Goal: Task Accomplishment & Management: Manage account settings

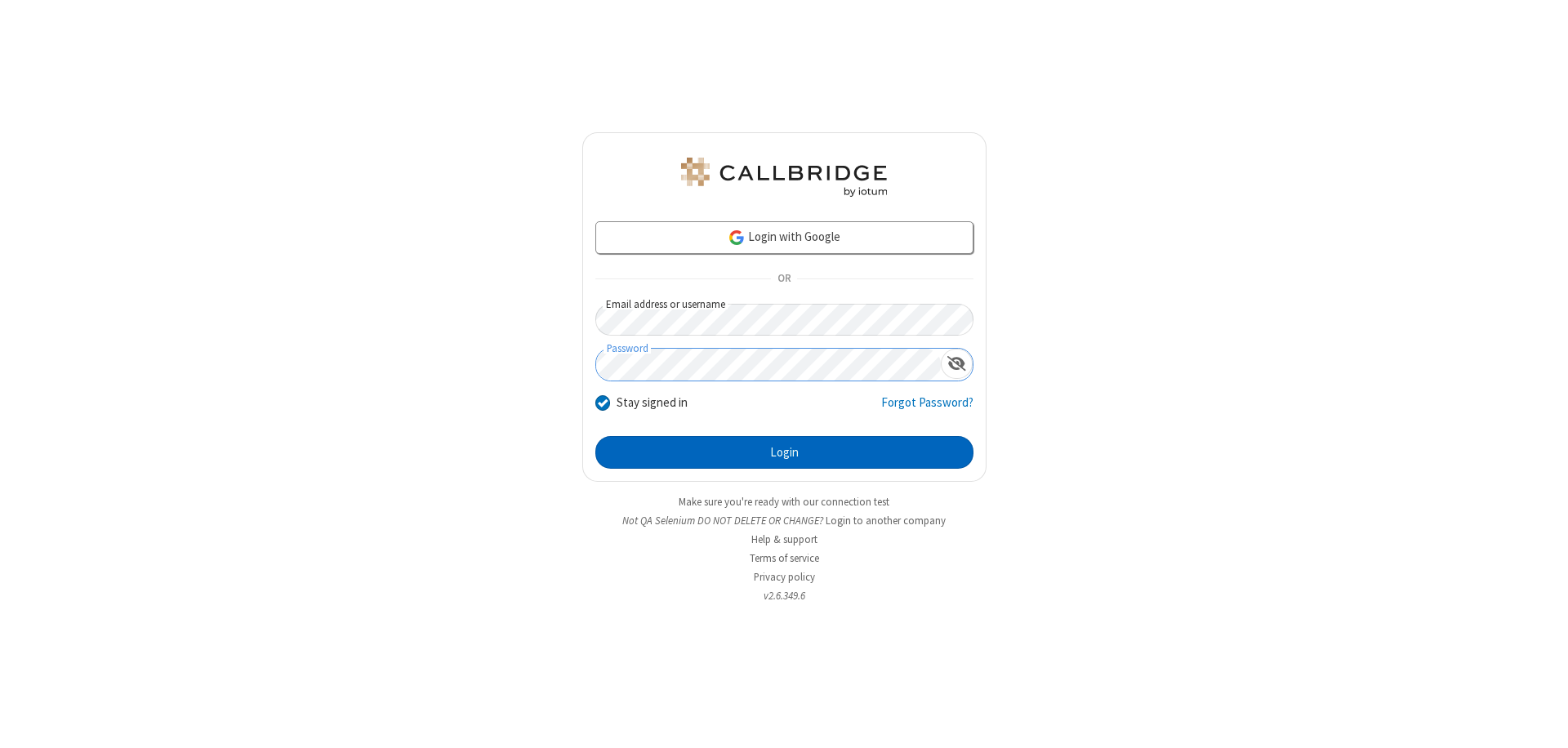
click at [784, 453] on button "Login" at bounding box center [784, 453] width 378 height 32
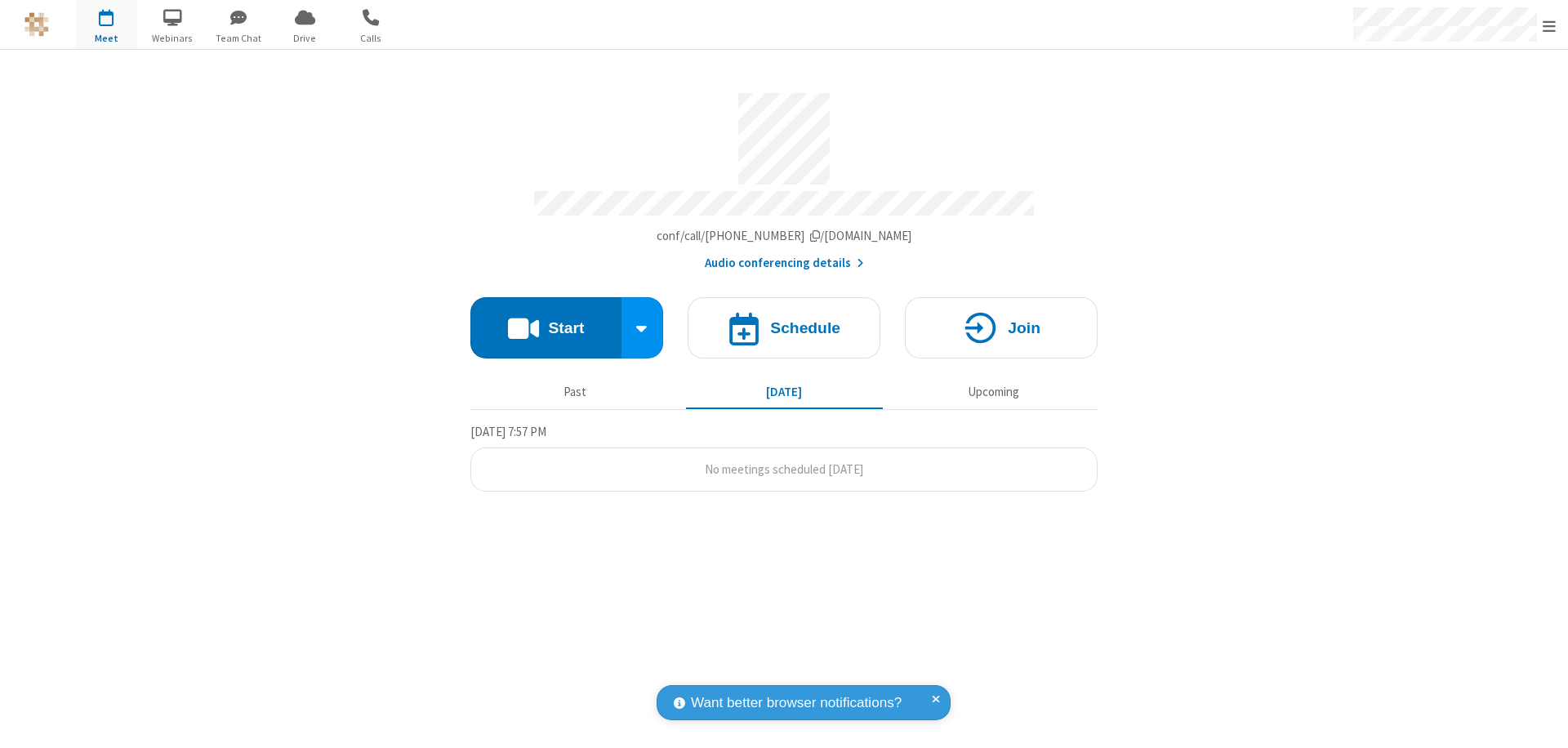
click at [1549, 25] on span "Open menu" at bounding box center [1549, 25] width 13 height 16
click at [1454, 109] on div "Settings" at bounding box center [1454, 110] width 228 height 44
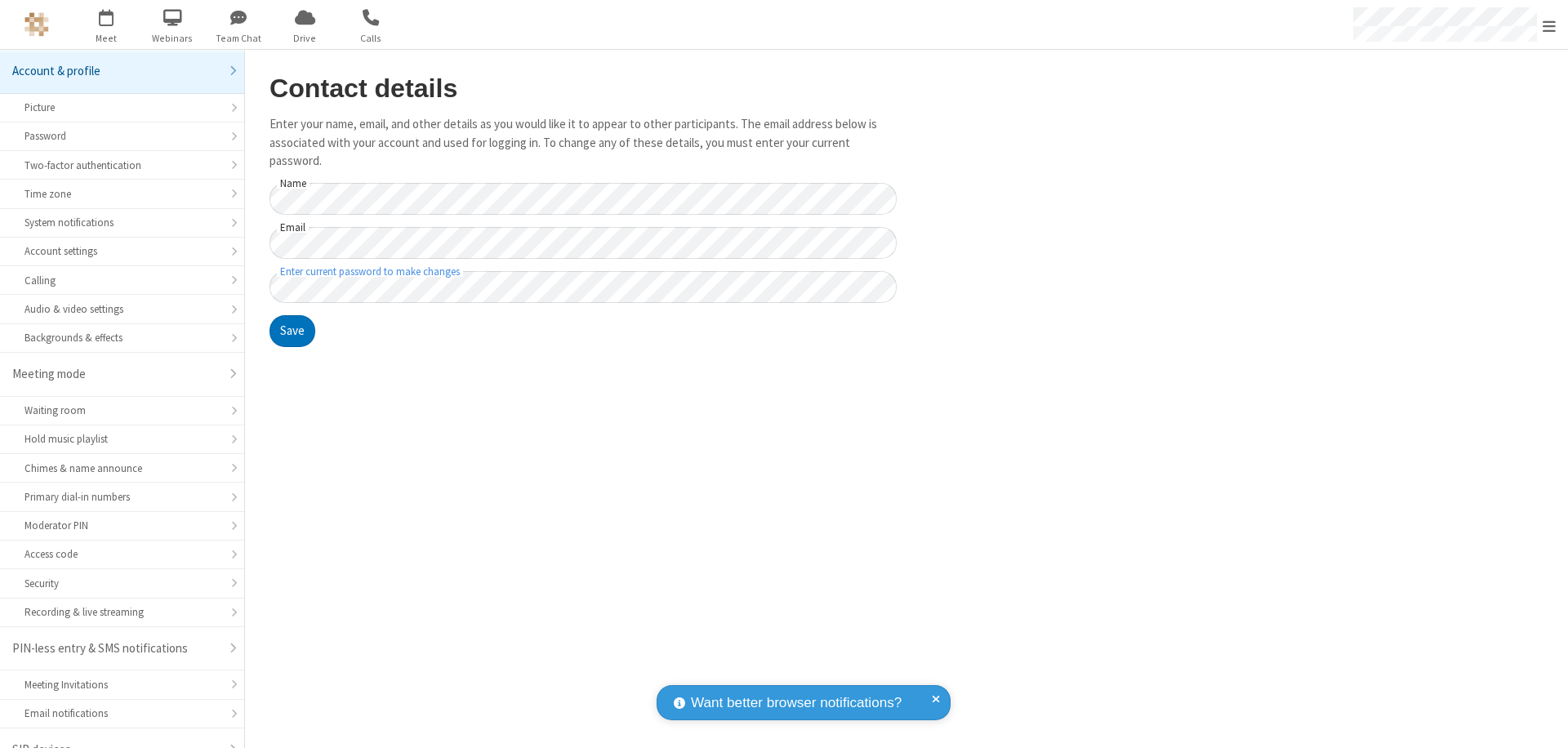
scroll to position [23, 0]
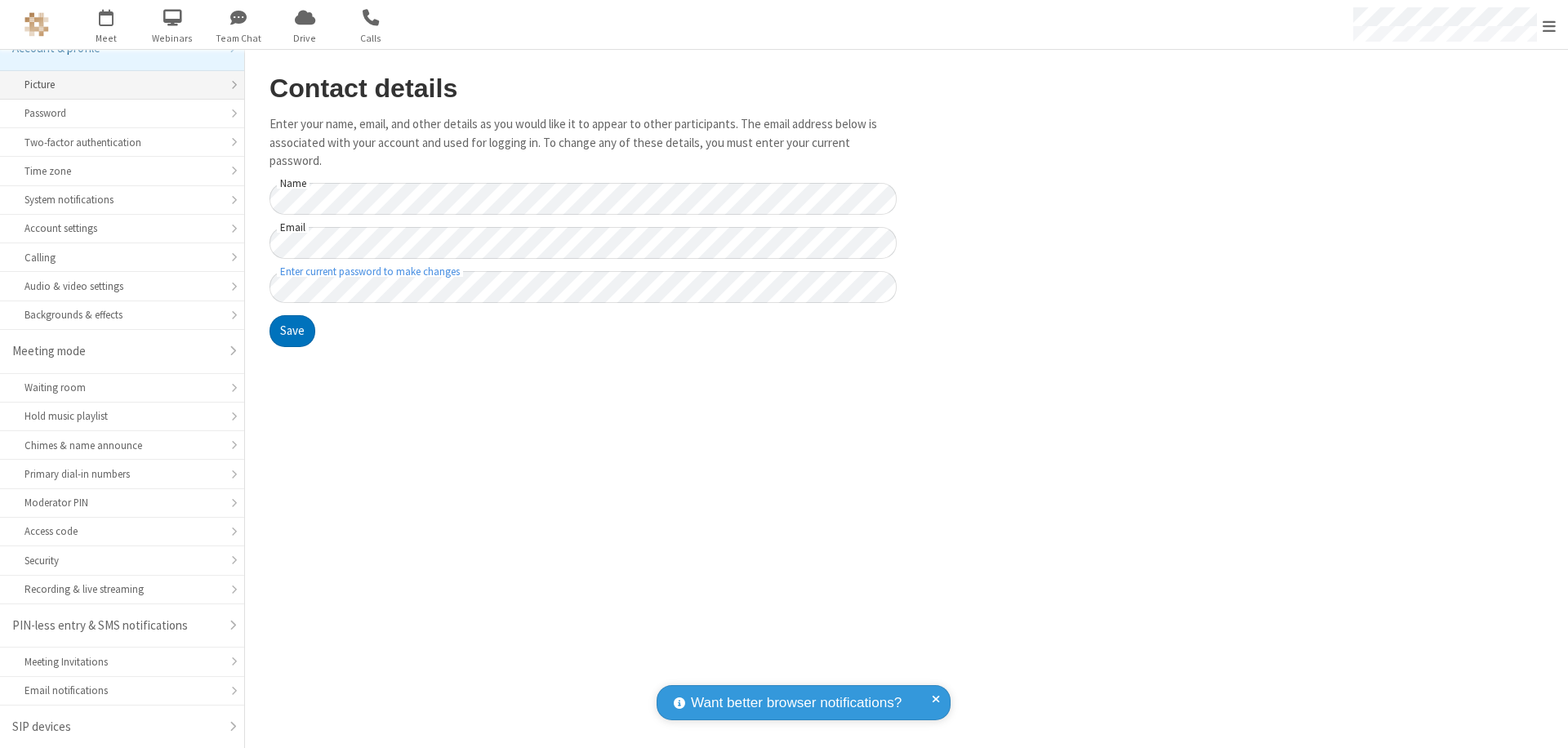
click at [116, 85] on div "Picture" at bounding box center [122, 84] width 195 height 15
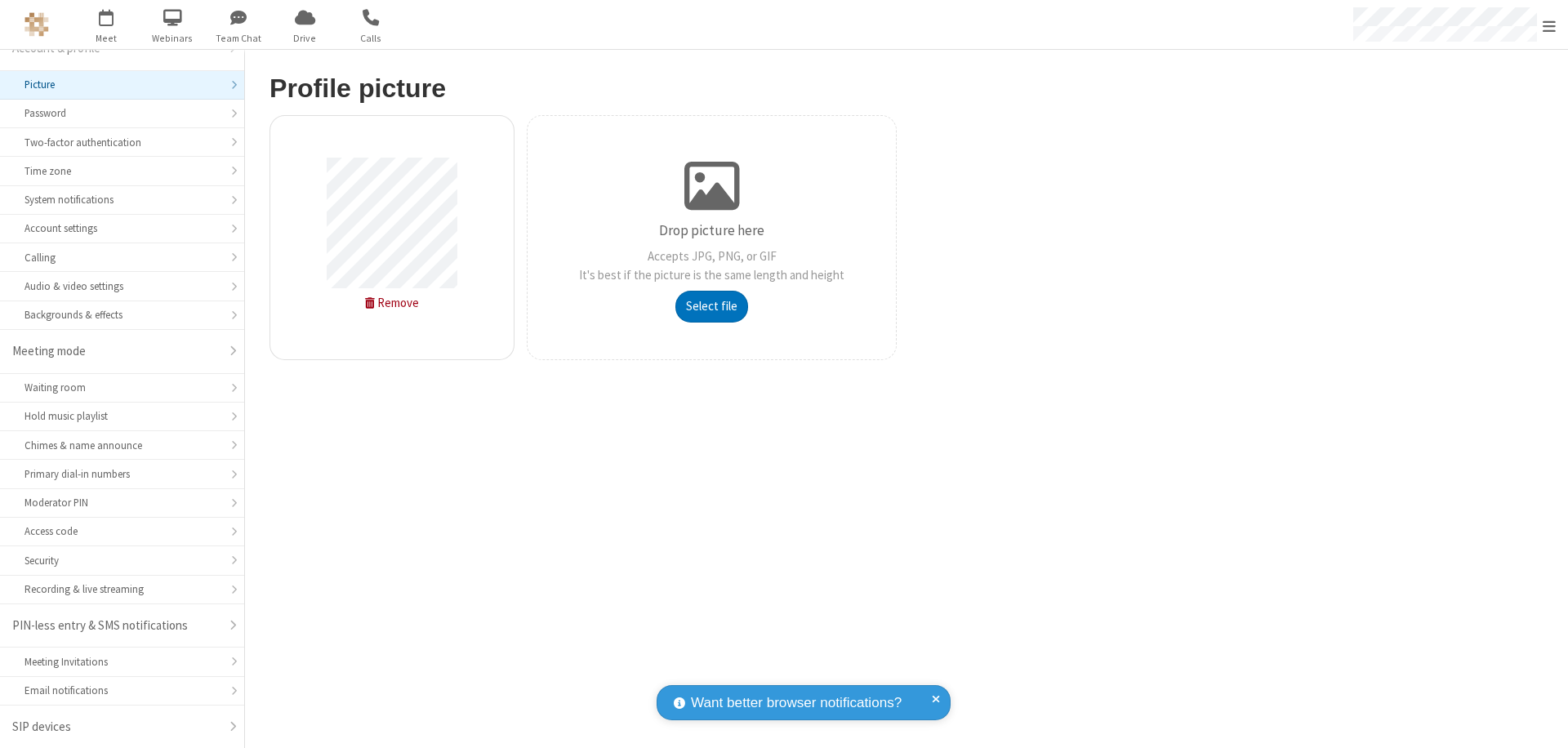
type input "C:\fakepath\avatar_image_test_2.jpg"
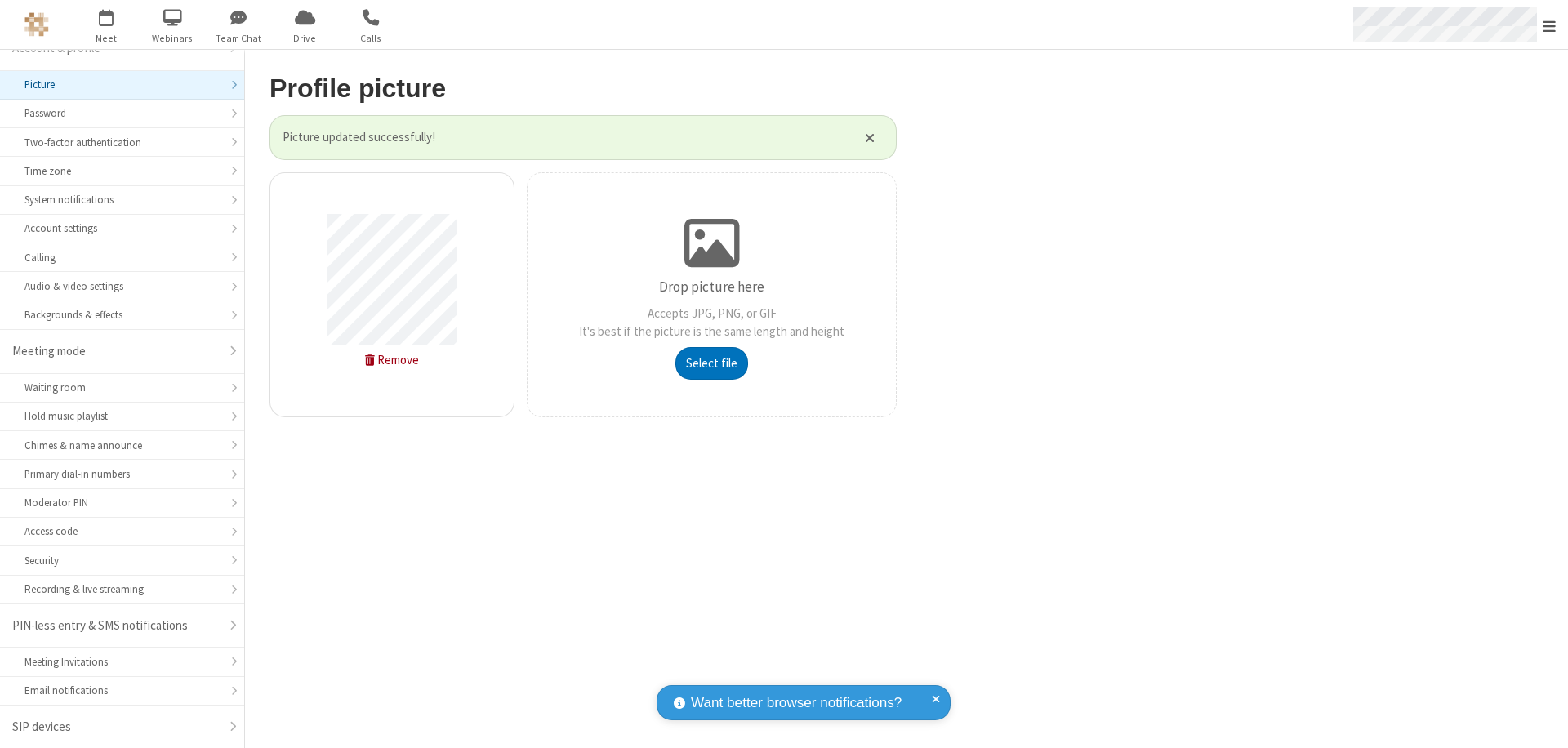
click at [1549, 25] on span "Open menu" at bounding box center [1549, 25] width 13 height 16
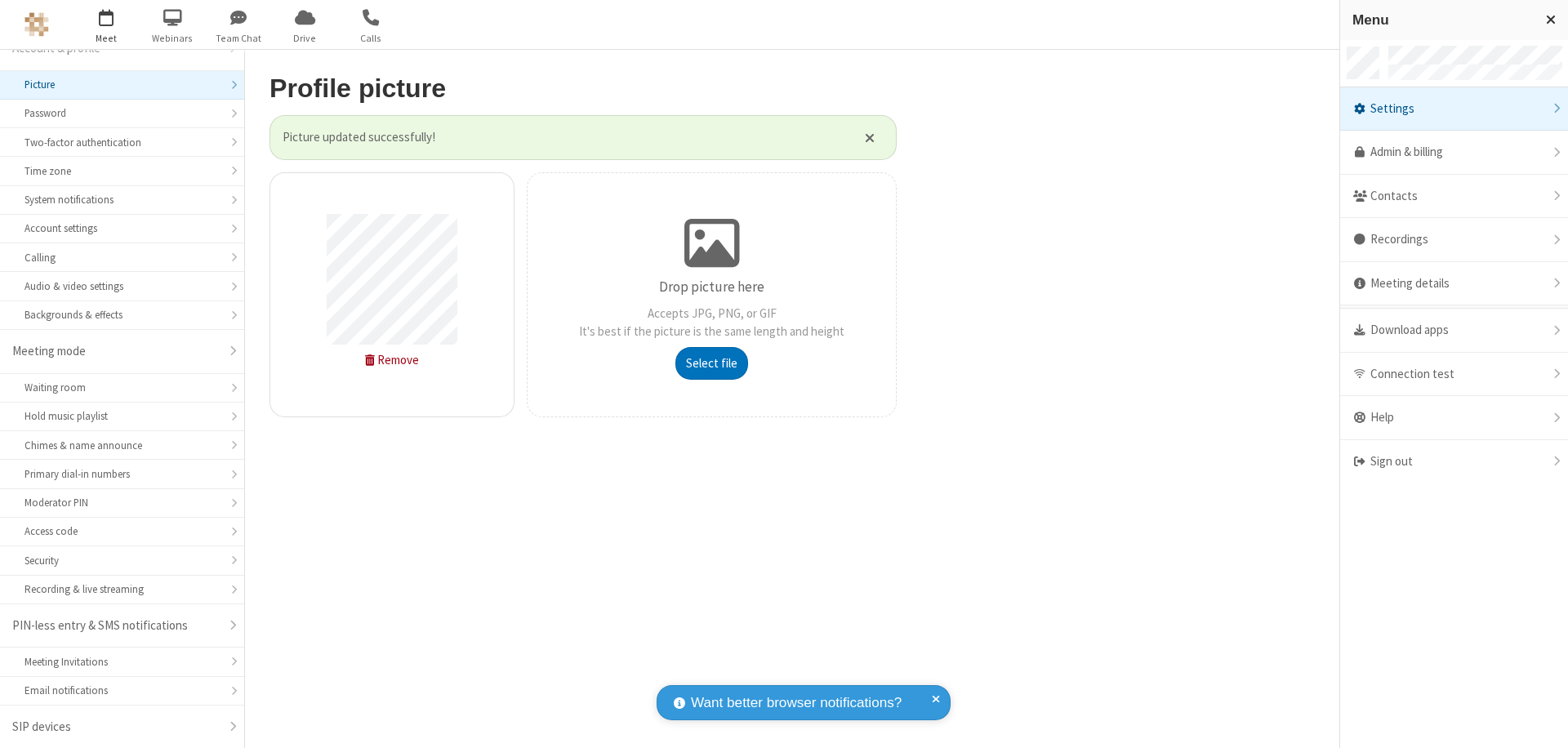
click at [106, 25] on span "button" at bounding box center [106, 17] width 61 height 28
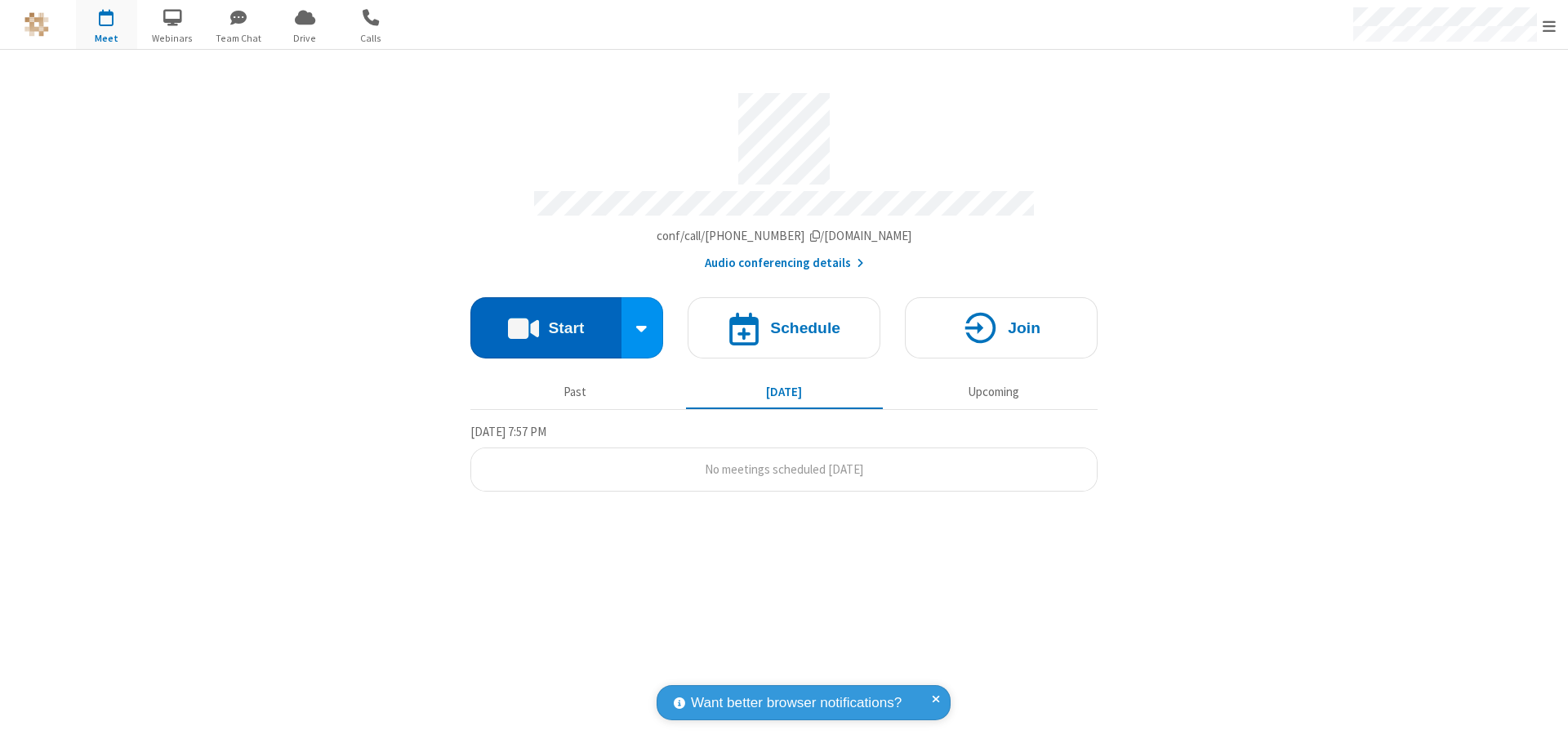
click at [546, 320] on button "Start" at bounding box center [546, 328] width 151 height 61
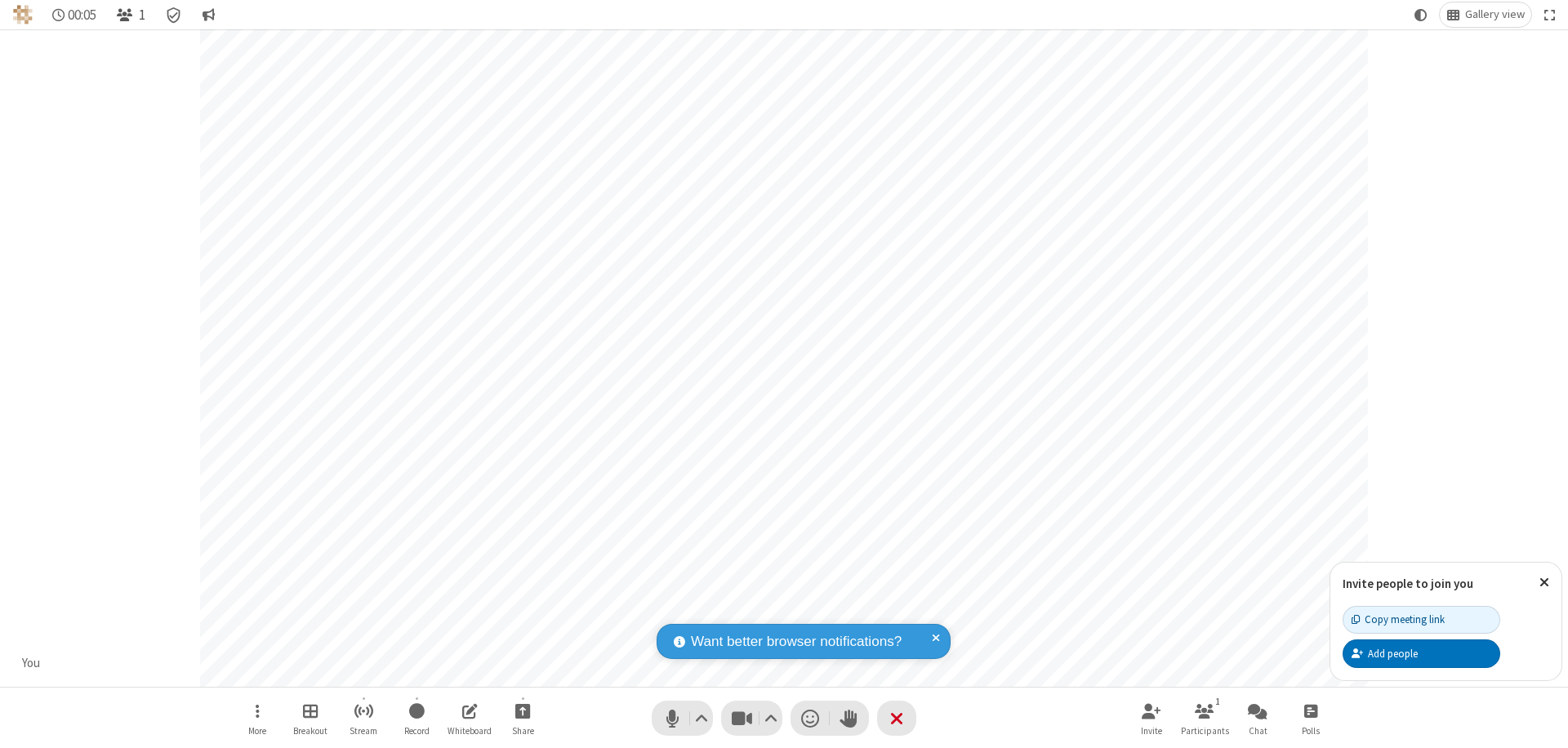
click at [126, 14] on span "Open participant list" at bounding box center [125, 15] width 15 height 15
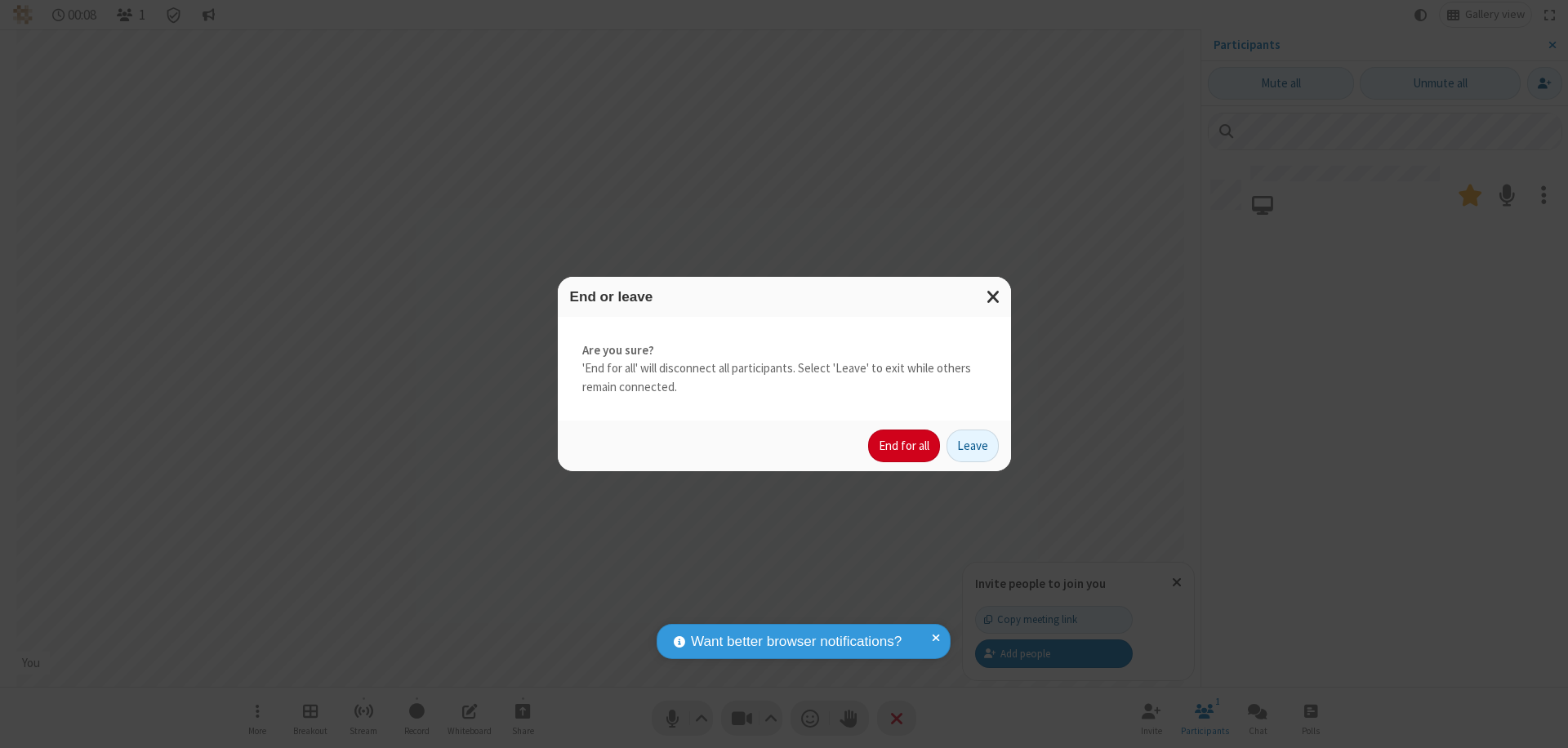
click at [905, 446] on button "End for all" at bounding box center [904, 446] width 72 height 32
